Goal: Information Seeking & Learning: Learn about a topic

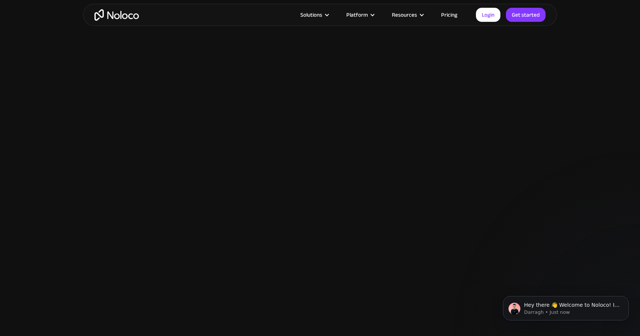
scroll to position [725, 0]
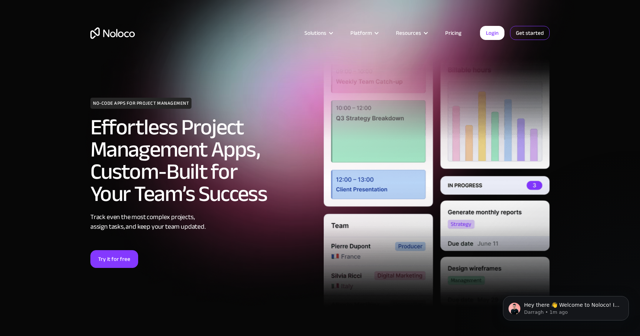
click at [0, 0] on link "Get started" at bounding box center [0, 0] width 0 height 0
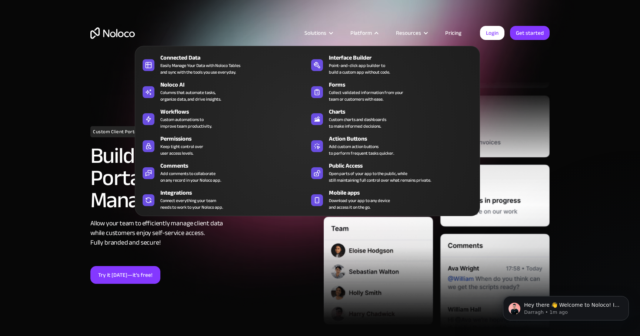
click at [370, 34] on div "Platform" at bounding box center [360, 33] width 21 height 10
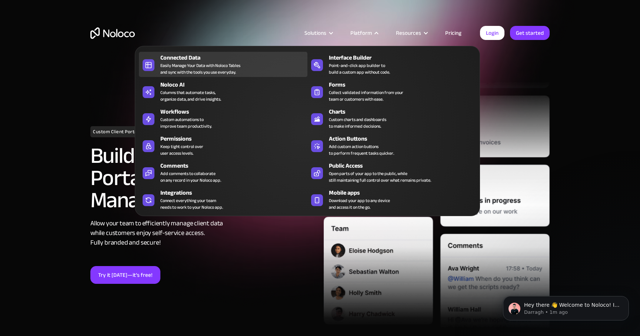
click at [219, 66] on div "Easily Manage Your Data with Noloco Tables and sync with the tools you use ever…" at bounding box center [200, 68] width 80 height 13
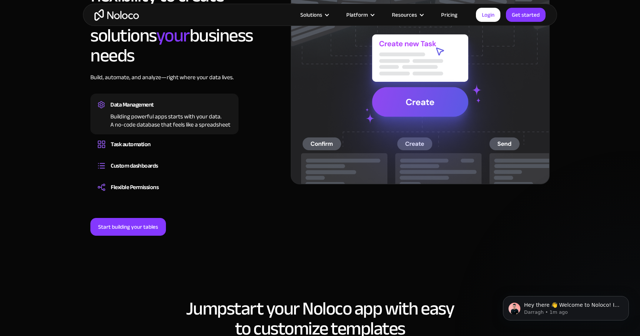
scroll to position [828, 0]
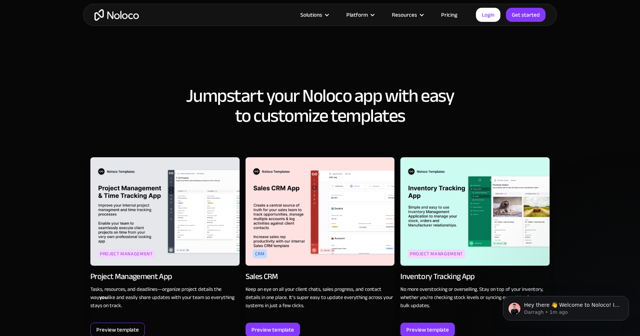
click at [121, 325] on div "Preview template" at bounding box center [117, 330] width 43 height 10
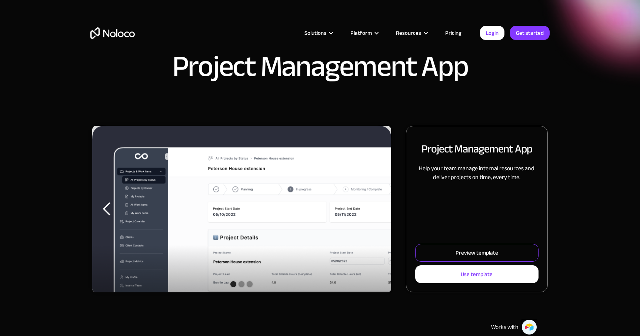
click at [478, 248] on div "Preview template" at bounding box center [477, 253] width 43 height 10
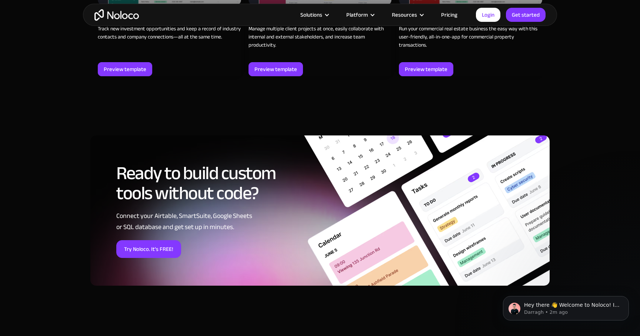
scroll to position [745, 0]
